Goal: Check status: Check status

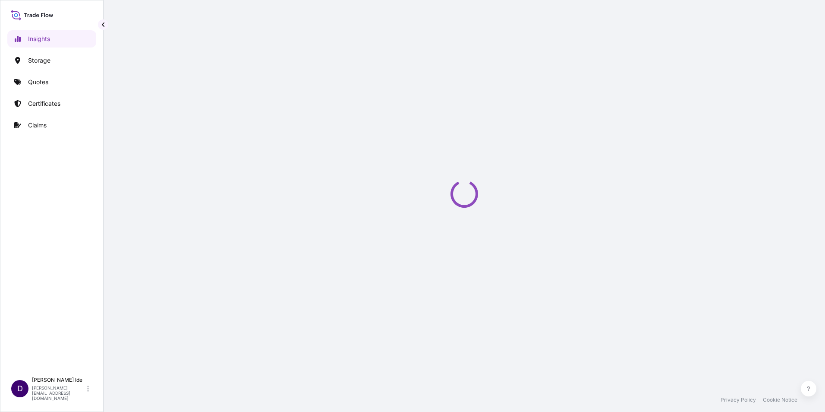
select select "2025"
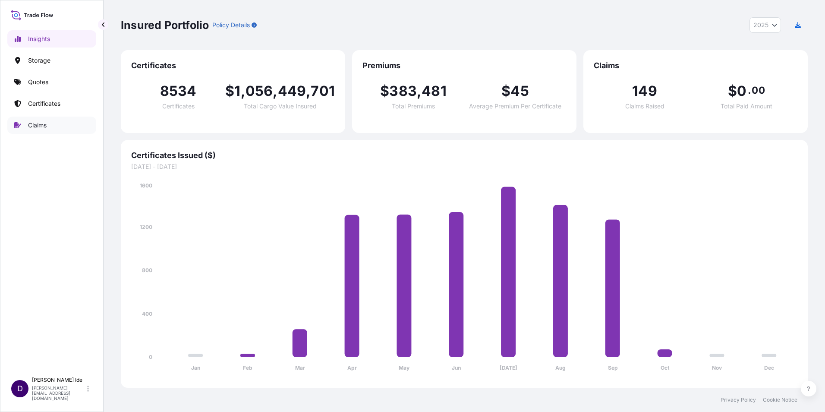
click at [41, 123] on p "Claims" at bounding box center [37, 125] width 19 height 9
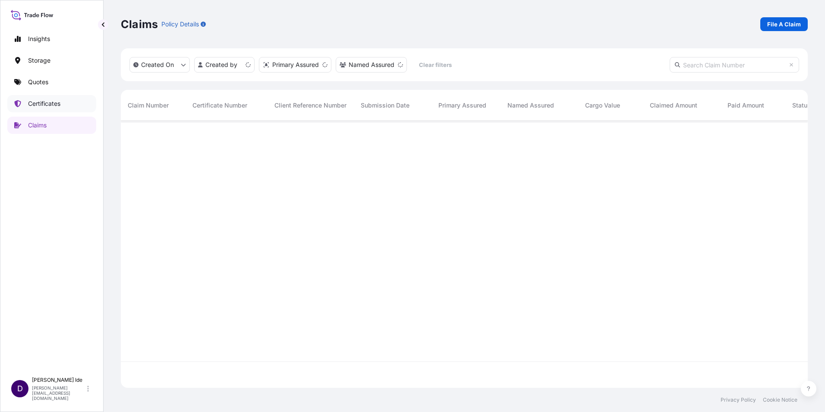
scroll to position [265, 680]
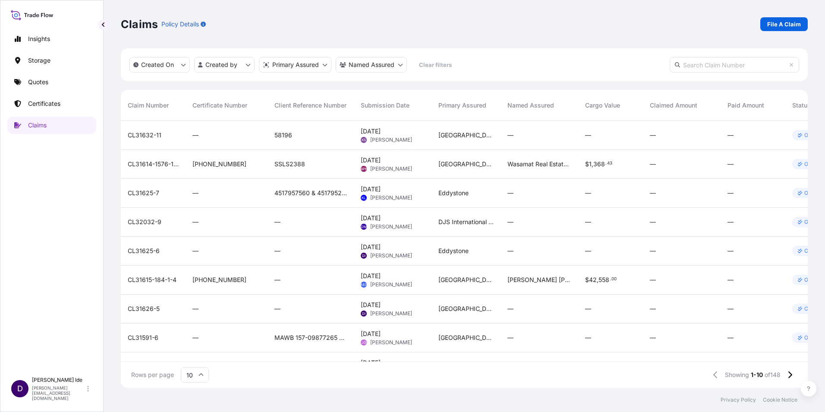
click at [694, 65] on input "text" at bounding box center [733, 65] width 129 height 16
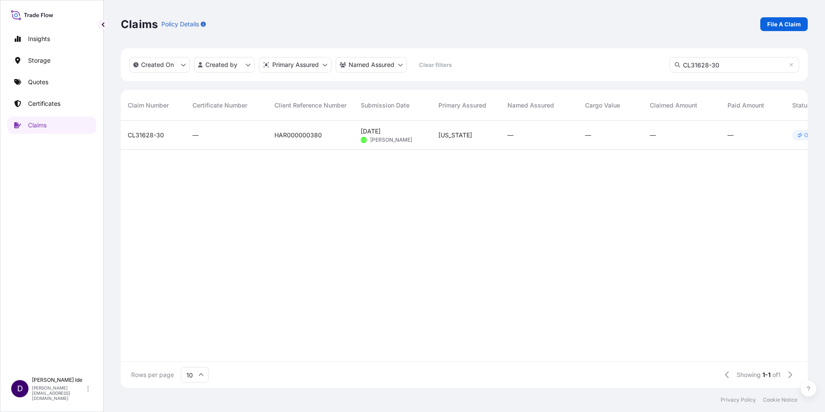
type input "CL31628-30"
click at [144, 134] on span "CL31628-30" at bounding box center [146, 135] width 36 height 9
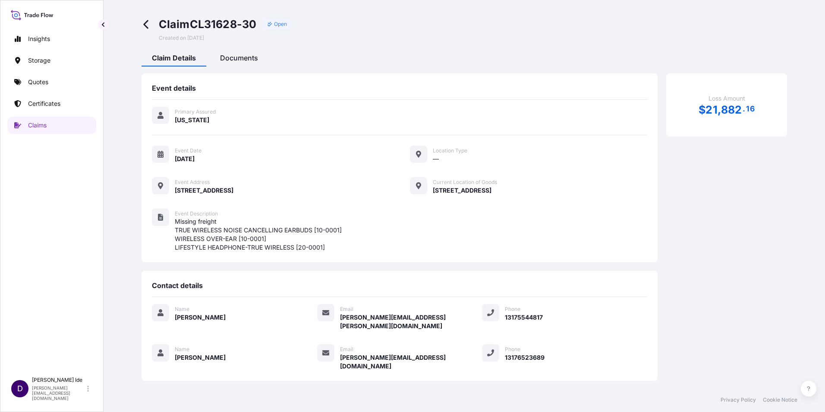
click at [236, 59] on span "Documents" at bounding box center [239, 57] width 38 height 9
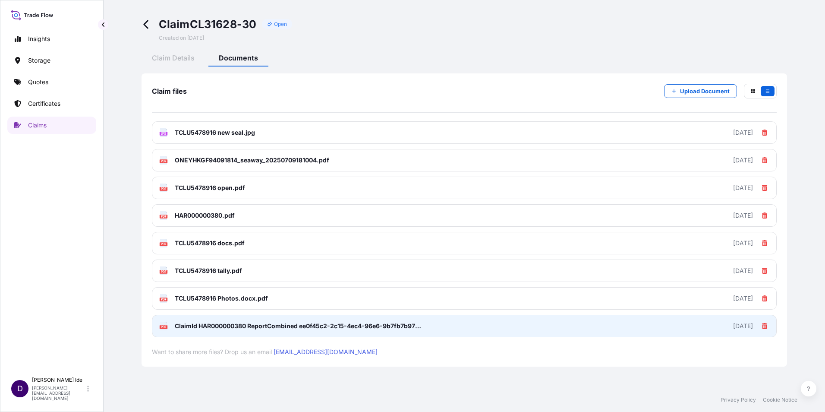
click at [169, 325] on div "PDF ClaimId HAR000000380 ReportCombined ee0f45c2-2c15-4ec4-96e6-9b7fb7b971bd.pdf" at bounding box center [291, 325] width 264 height 9
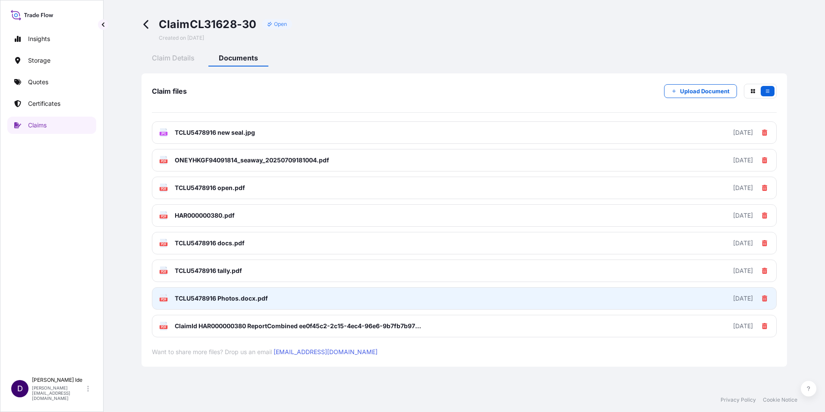
click at [166, 299] on text "PDF" at bounding box center [164, 299] width 6 height 3
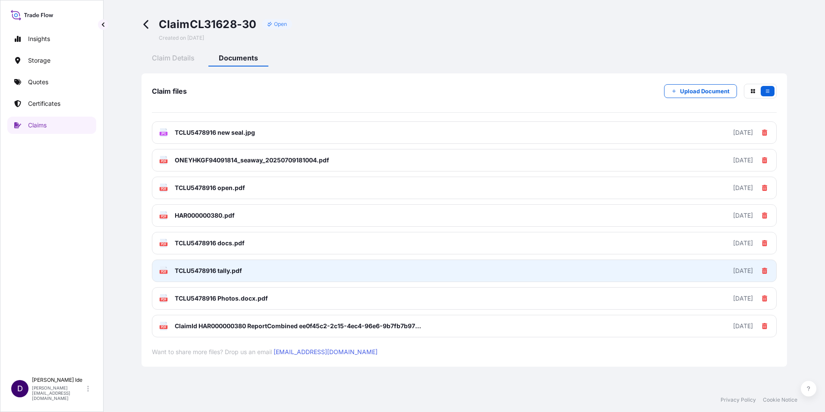
click at [169, 271] on div "PDF TCLU5478916 tally.pdf" at bounding box center [200, 270] width 83 height 9
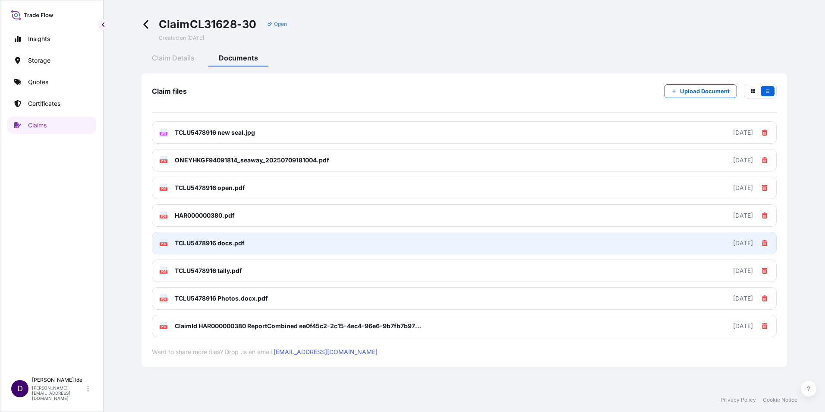
click at [165, 247] on icon at bounding box center [163, 243] width 7 height 9
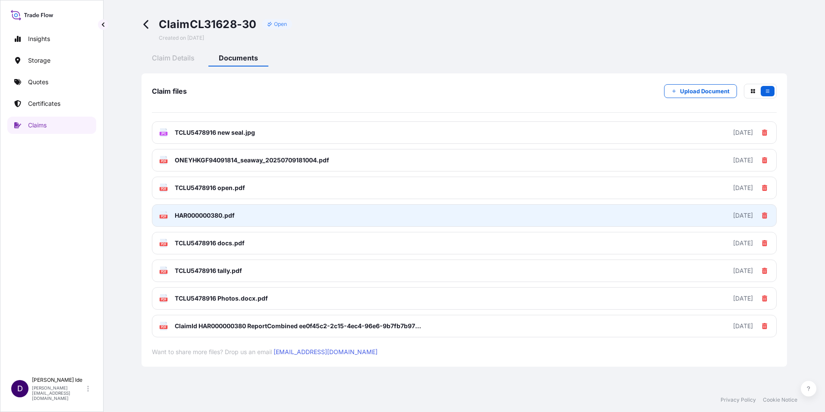
click at [162, 215] on text "PDF" at bounding box center [164, 216] width 6 height 3
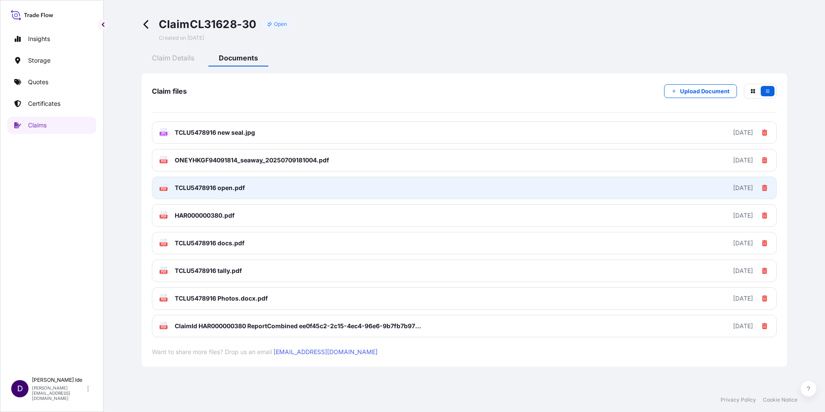
click at [161, 189] on text "PDF" at bounding box center [164, 188] width 6 height 3
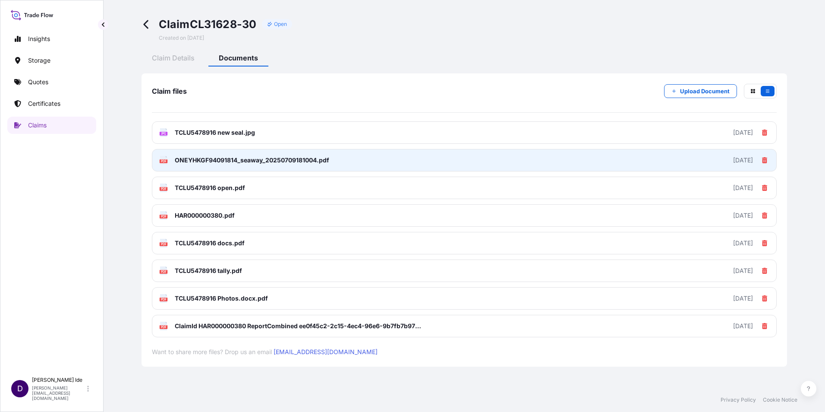
click at [163, 160] on text "PDF" at bounding box center [164, 161] width 6 height 3
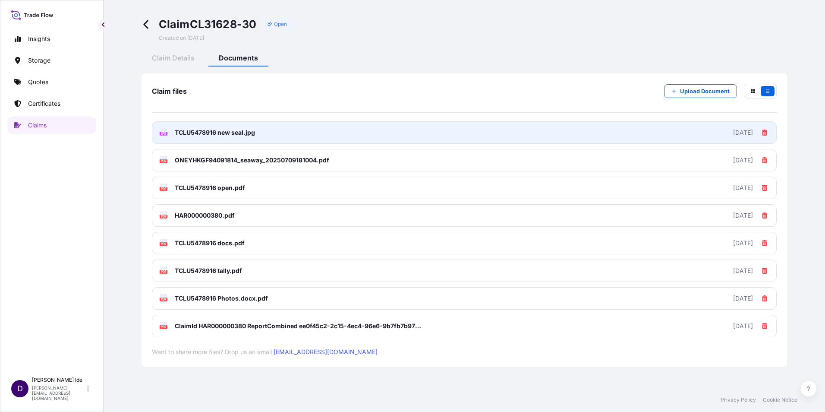
click at [165, 134] on text "JPG" at bounding box center [163, 133] width 5 height 3
